Goal: Transaction & Acquisition: Register for event/course

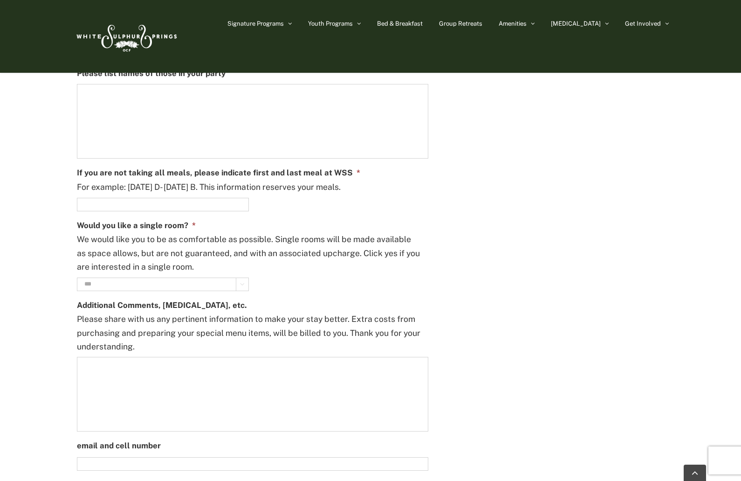
scroll to position [979, 0]
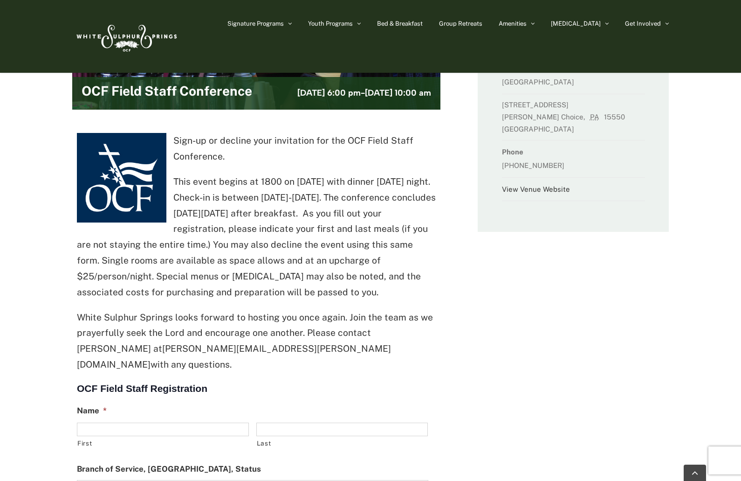
scroll to position [233, 0]
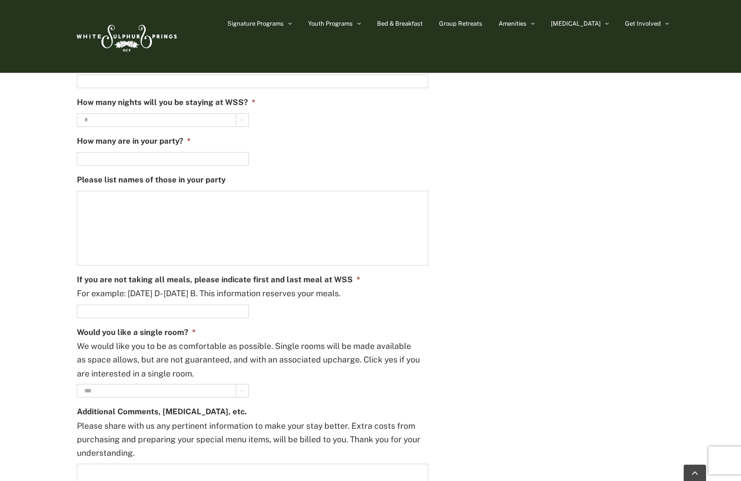
scroll to position [746, 0]
